Goal: Transaction & Acquisition: Obtain resource

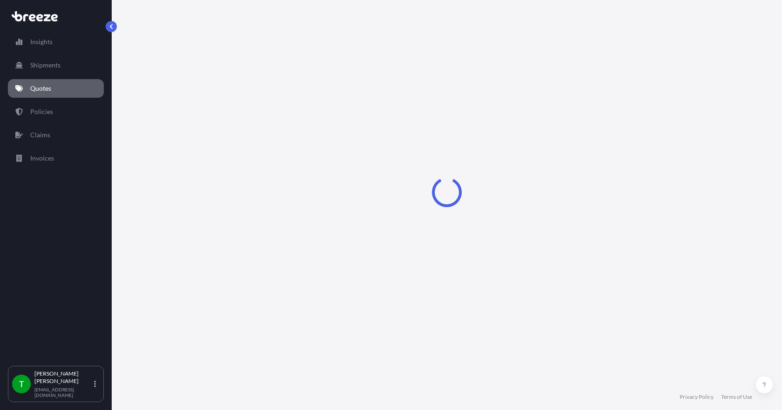
select select "Sea"
select select "1"
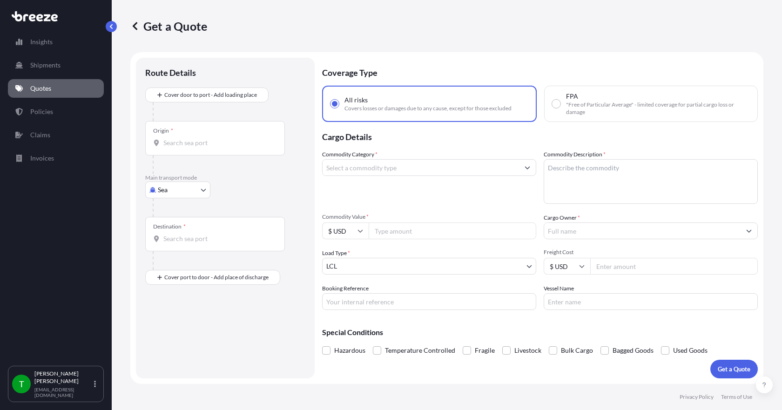
click at [201, 189] on body "Insights Shipments Quotes Policies Claims Invoices T [PERSON_NAME] [EMAIL_ADDRE…" at bounding box center [391, 205] width 782 height 410
click at [179, 248] on div "Road" at bounding box center [178, 247] width 58 height 17
select select "Road"
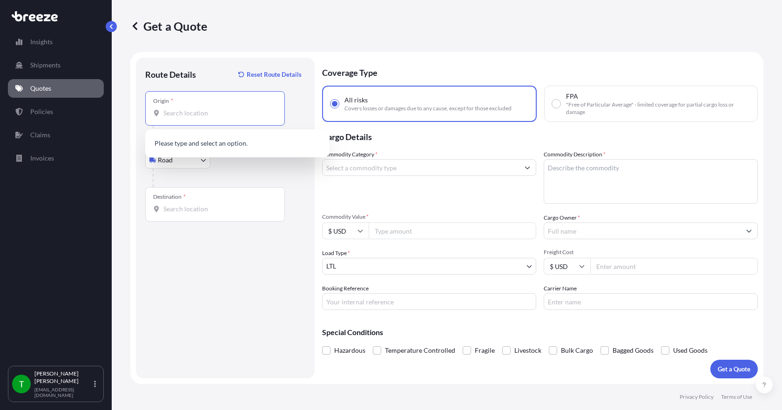
click at [188, 115] on input "Origin *" at bounding box center [218, 112] width 110 height 9
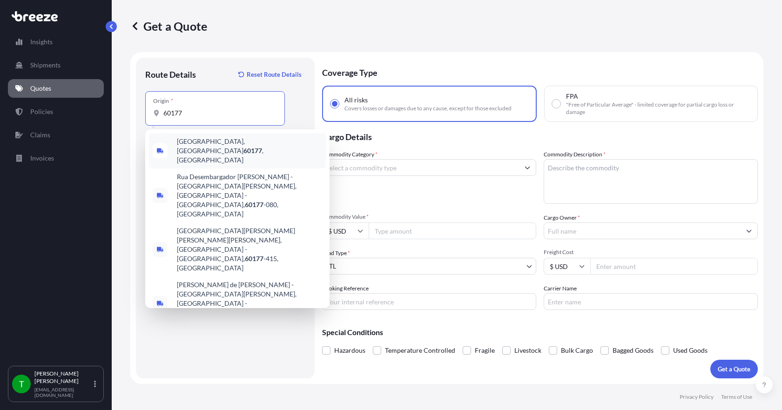
click at [194, 144] on span "[GEOGRAPHIC_DATA] , [GEOGRAPHIC_DATA]" at bounding box center [249, 151] width 145 height 28
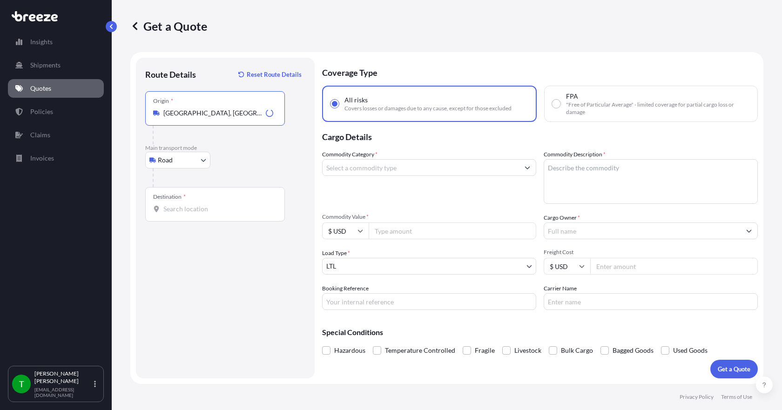
type input "[GEOGRAPHIC_DATA], [GEOGRAPHIC_DATA]"
click at [167, 210] on input "Destination *" at bounding box center [218, 208] width 110 height 9
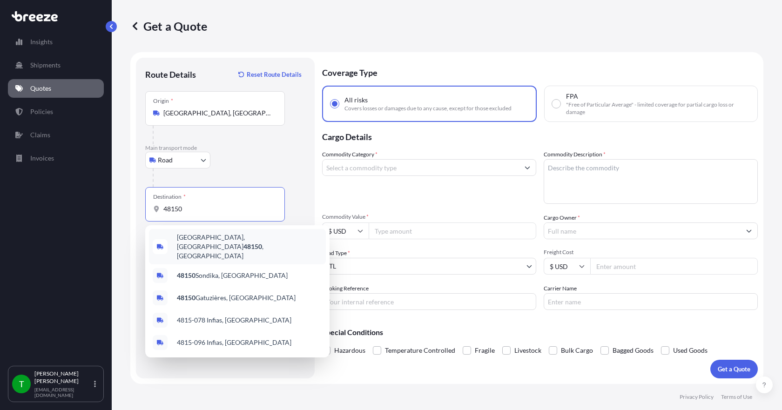
click at [188, 239] on span "[GEOGRAPHIC_DATA] , [GEOGRAPHIC_DATA]" at bounding box center [249, 247] width 145 height 28
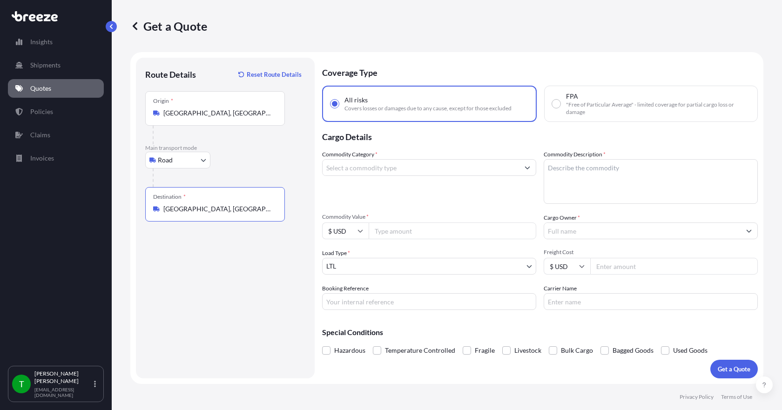
type input "[GEOGRAPHIC_DATA], [GEOGRAPHIC_DATA]"
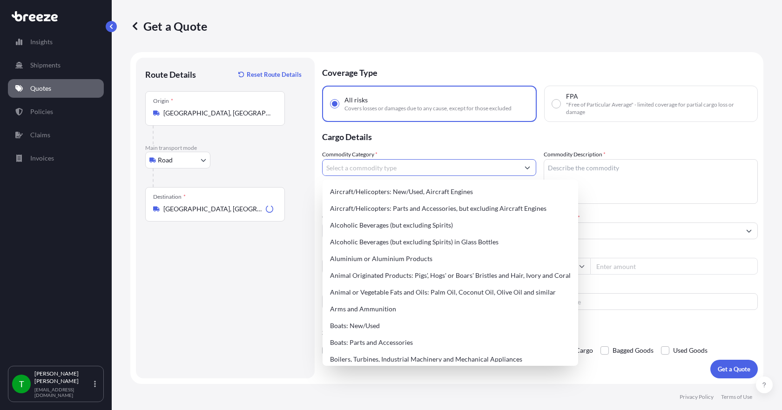
click at [347, 166] on input "Commodity Category *" at bounding box center [420, 167] width 196 height 17
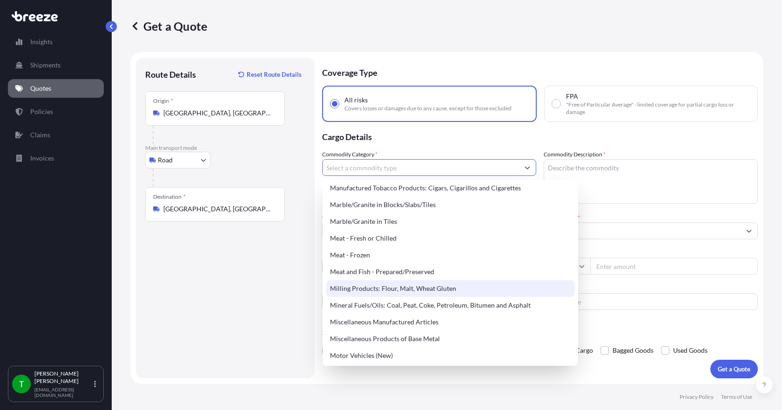
scroll to position [1256, 0]
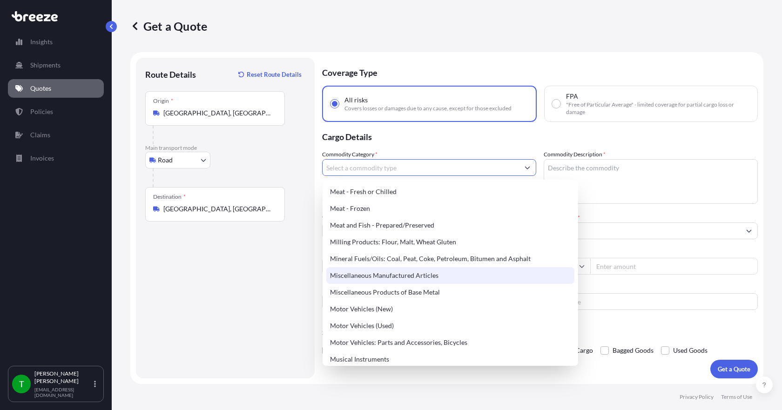
click at [421, 281] on div "Miscellaneous Manufactured Articles" at bounding box center [450, 275] width 248 height 17
type input "Miscellaneous Manufactured Articles"
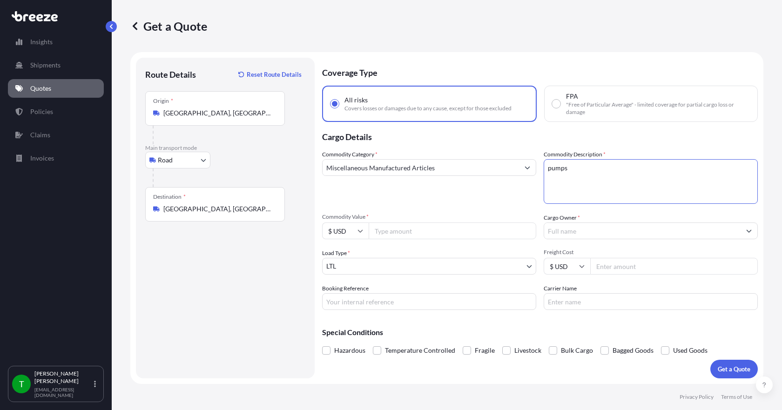
type textarea "pumps"
type input "4126.51"
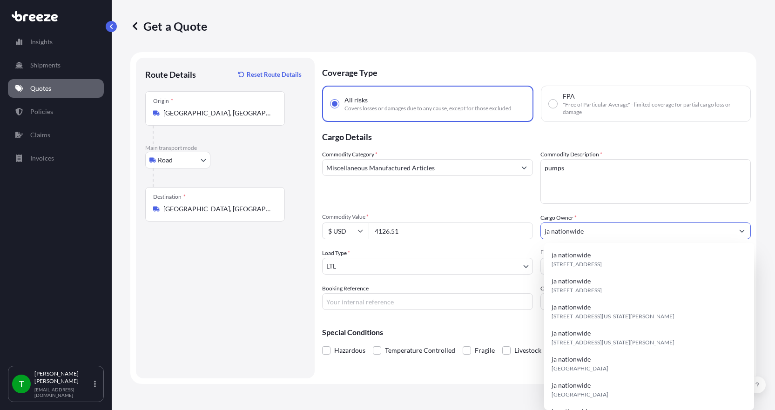
type input "ja nationwide"
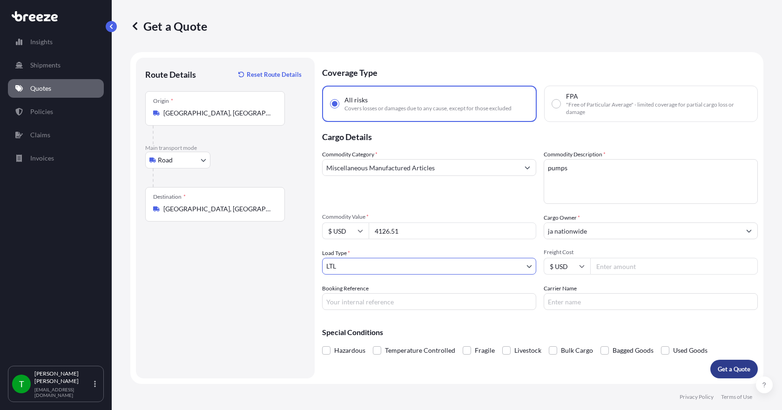
click at [733, 369] on p "Get a Quote" at bounding box center [733, 368] width 33 height 9
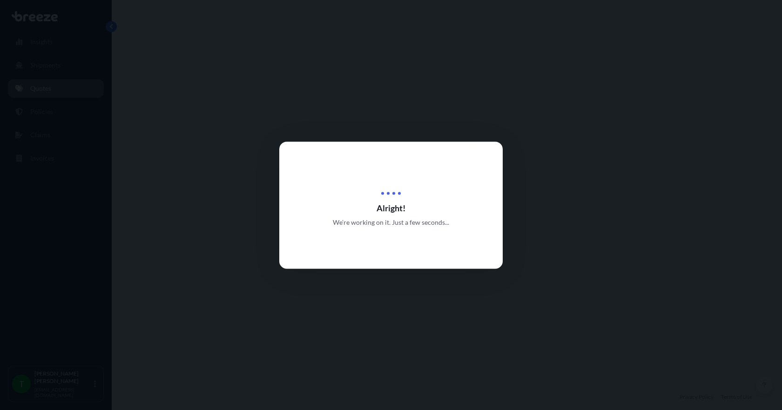
select select "Road"
select select "1"
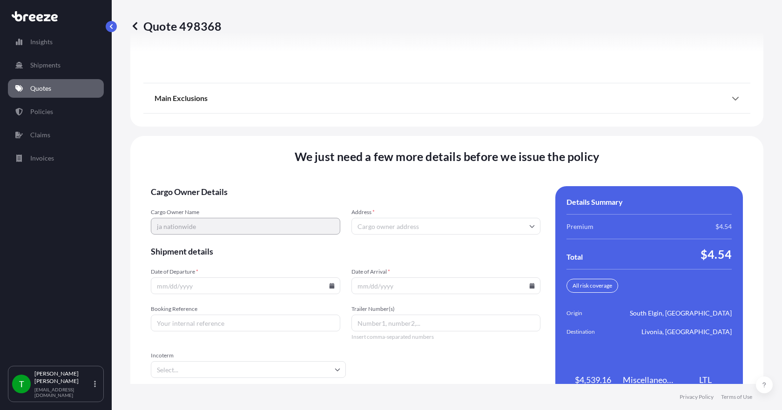
scroll to position [1218, 0]
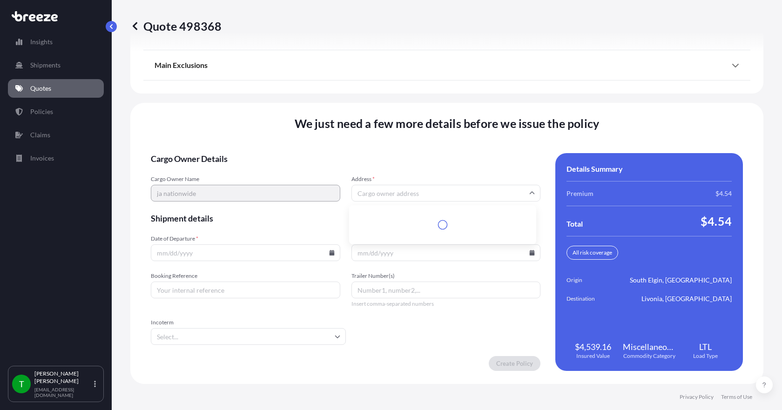
click at [393, 195] on input "Address *" at bounding box center [445, 193] width 189 height 17
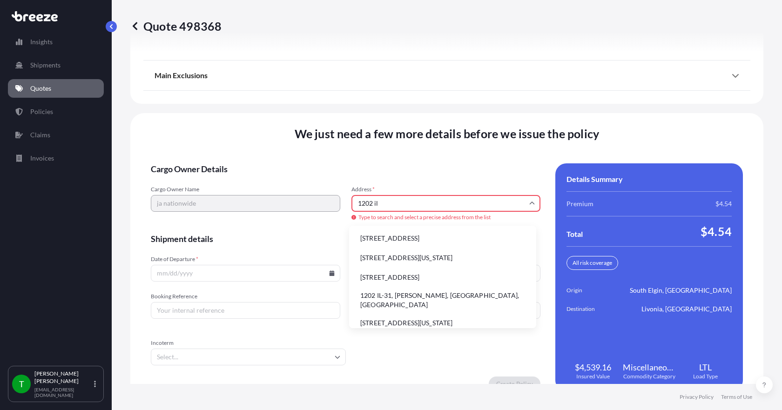
click at [385, 295] on li "1202 IL-31, [PERSON_NAME], [GEOGRAPHIC_DATA], [GEOGRAPHIC_DATA]" at bounding box center [443, 300] width 180 height 24
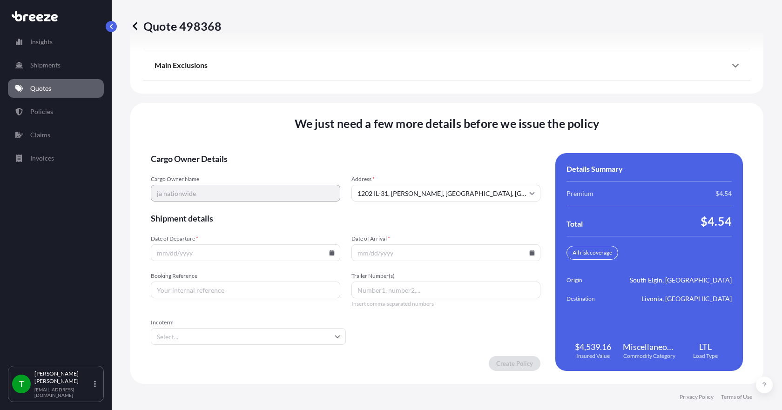
type input "[STREET_ADDRESS][PERSON_NAME]"
click at [329, 250] on icon at bounding box center [331, 253] width 5 height 6
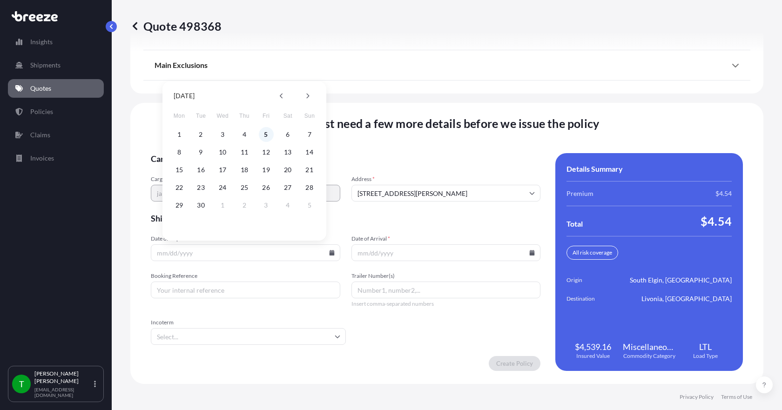
click at [265, 135] on button "5" at bounding box center [266, 134] width 15 height 15
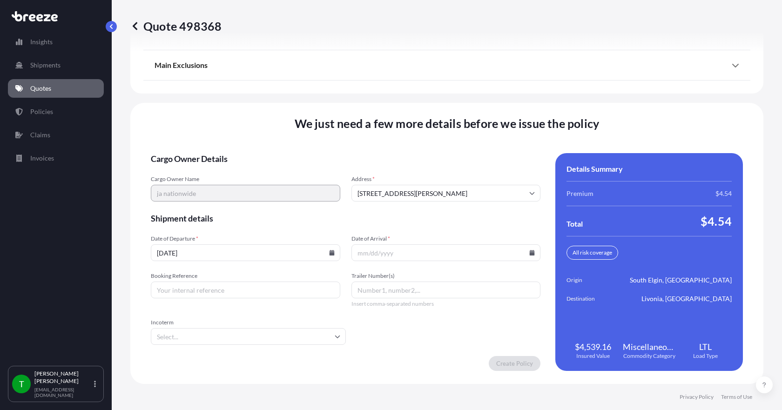
type input "[DATE]"
click at [528, 255] on input "Date of Arrival *" at bounding box center [445, 252] width 189 height 17
click at [529, 251] on icon at bounding box center [531, 253] width 5 height 6
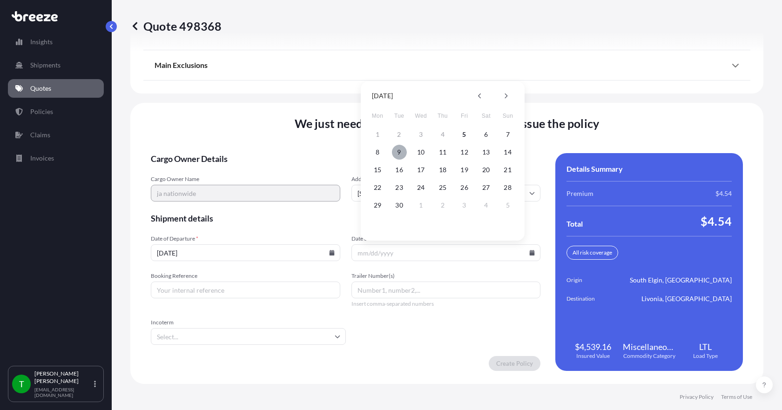
click at [399, 152] on button "9" at bounding box center [399, 152] width 15 height 15
type input "[DATE]"
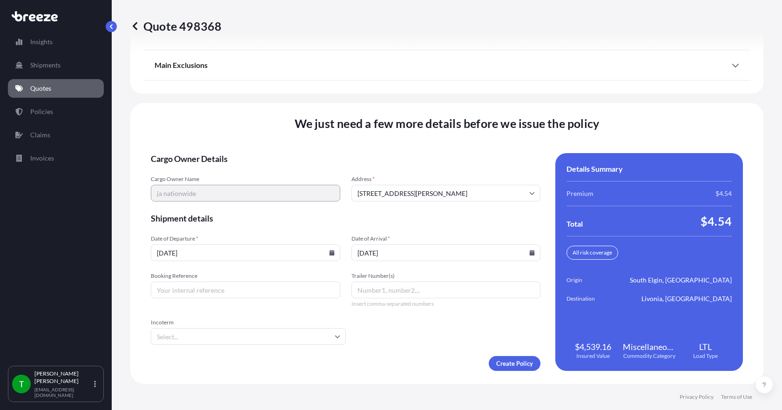
click at [214, 288] on input "Booking Reference" at bounding box center [245, 289] width 189 height 17
type input "349094"
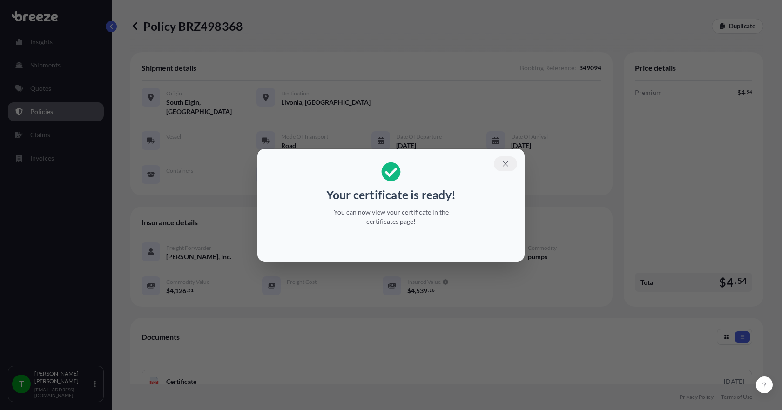
click at [507, 163] on icon "button" at bounding box center [505, 164] width 8 height 8
